Goal: Navigation & Orientation: Find specific page/section

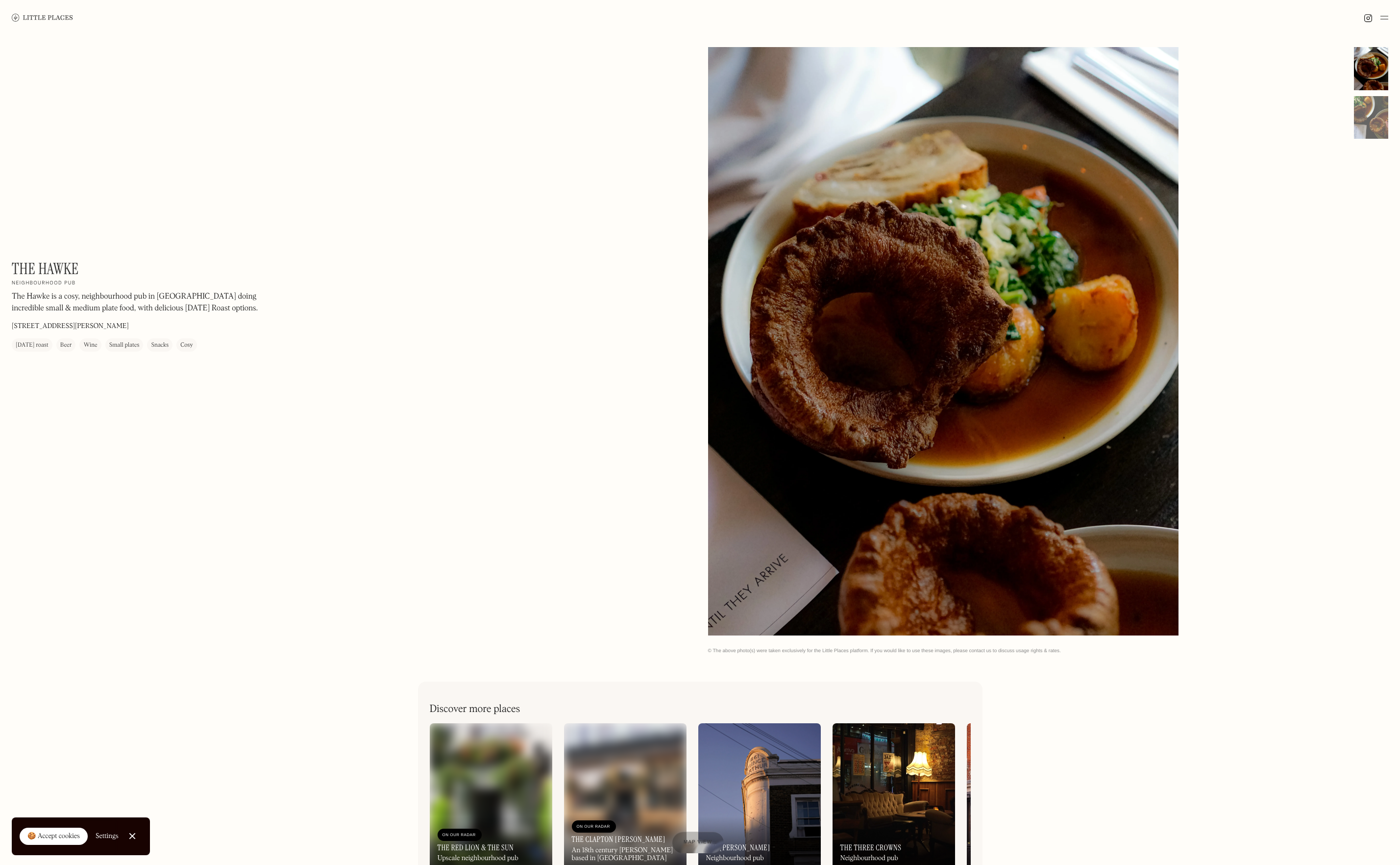
click at [53, 16] on img at bounding box center [42, 17] width 61 height 7
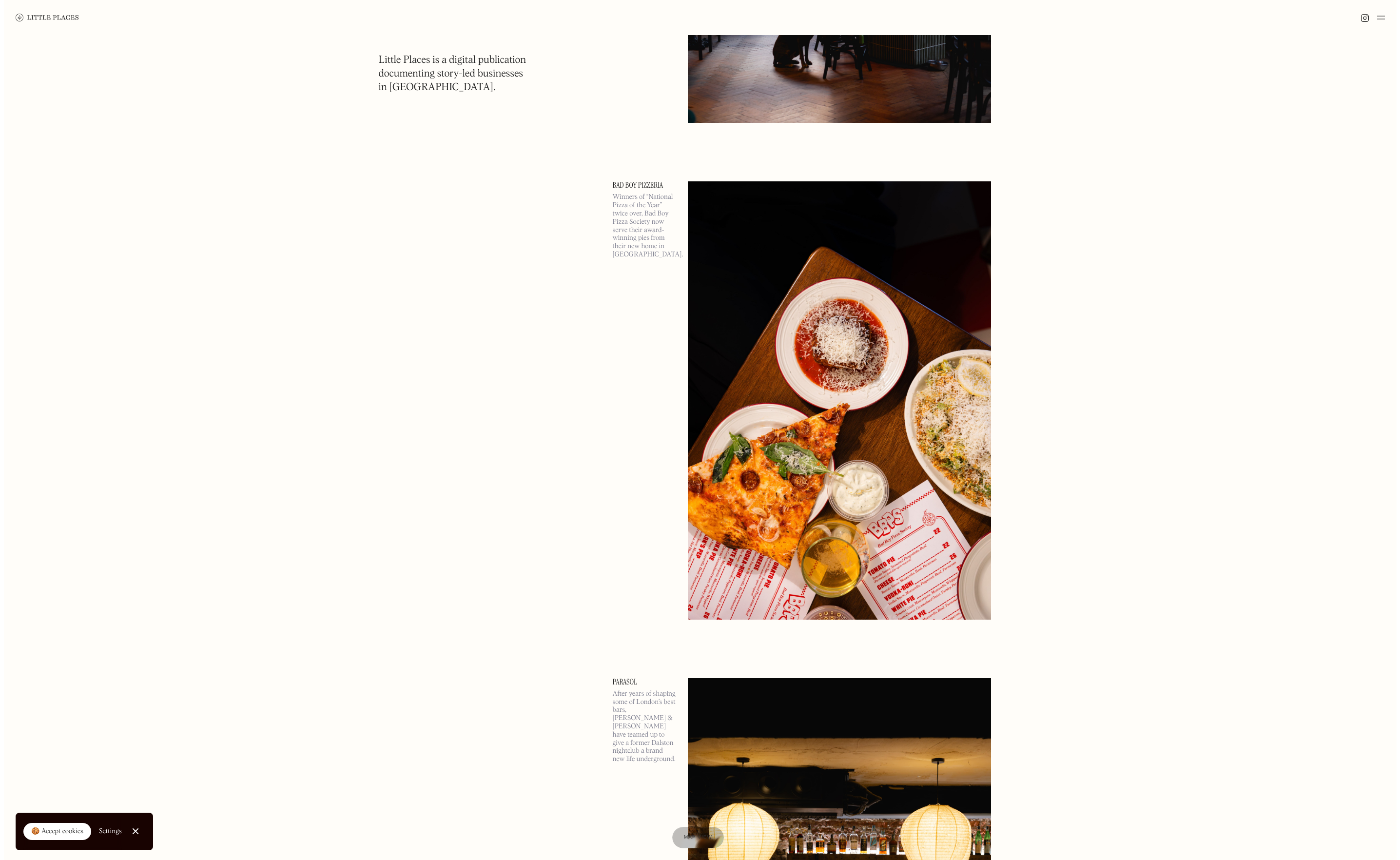
scroll to position [1401, 0]
click at [633, 184] on link "Bad Boy Pizzeria" at bounding box center [641, 185] width 63 height 8
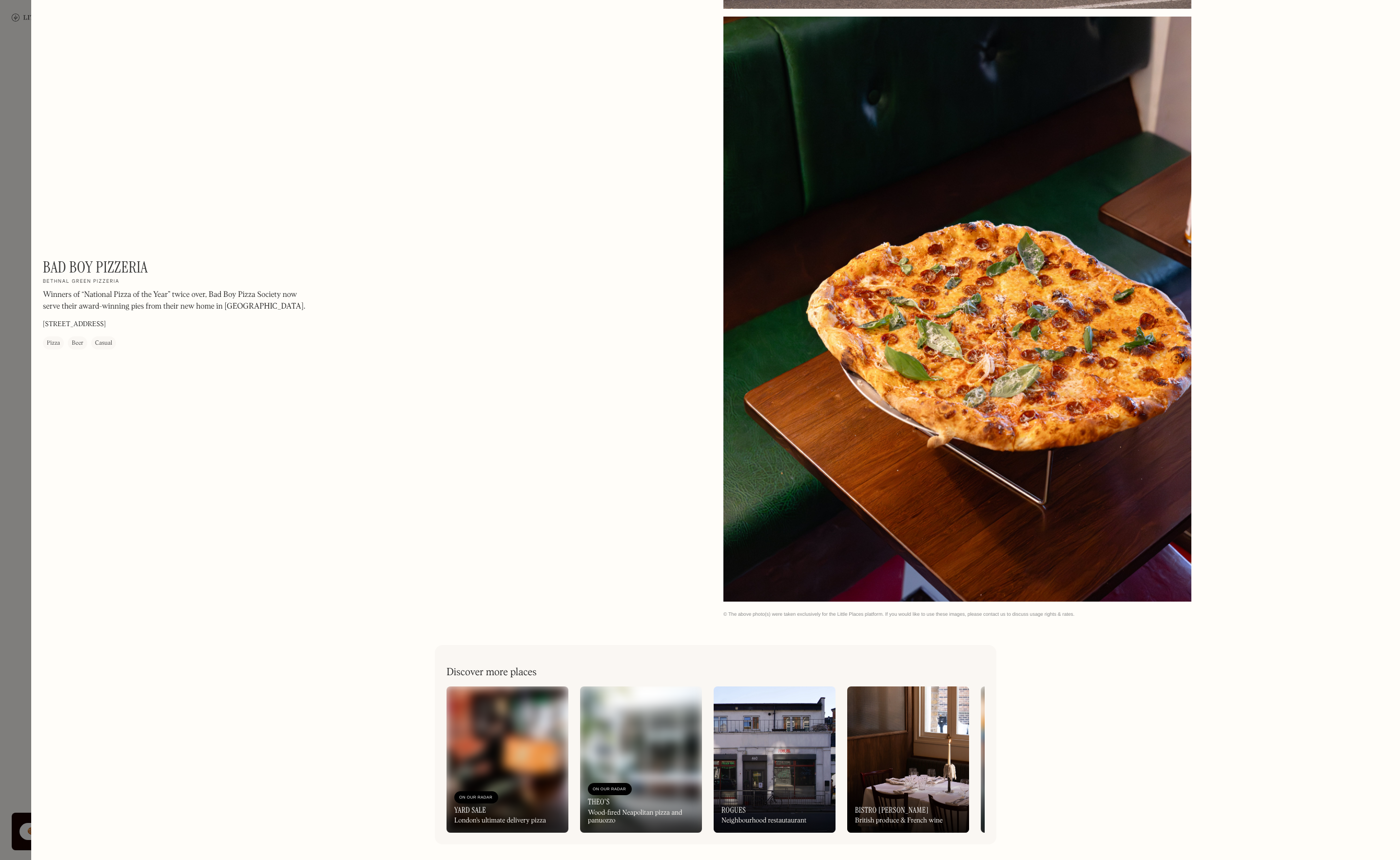
scroll to position [1788, 0]
